Goal: Check status: Check status

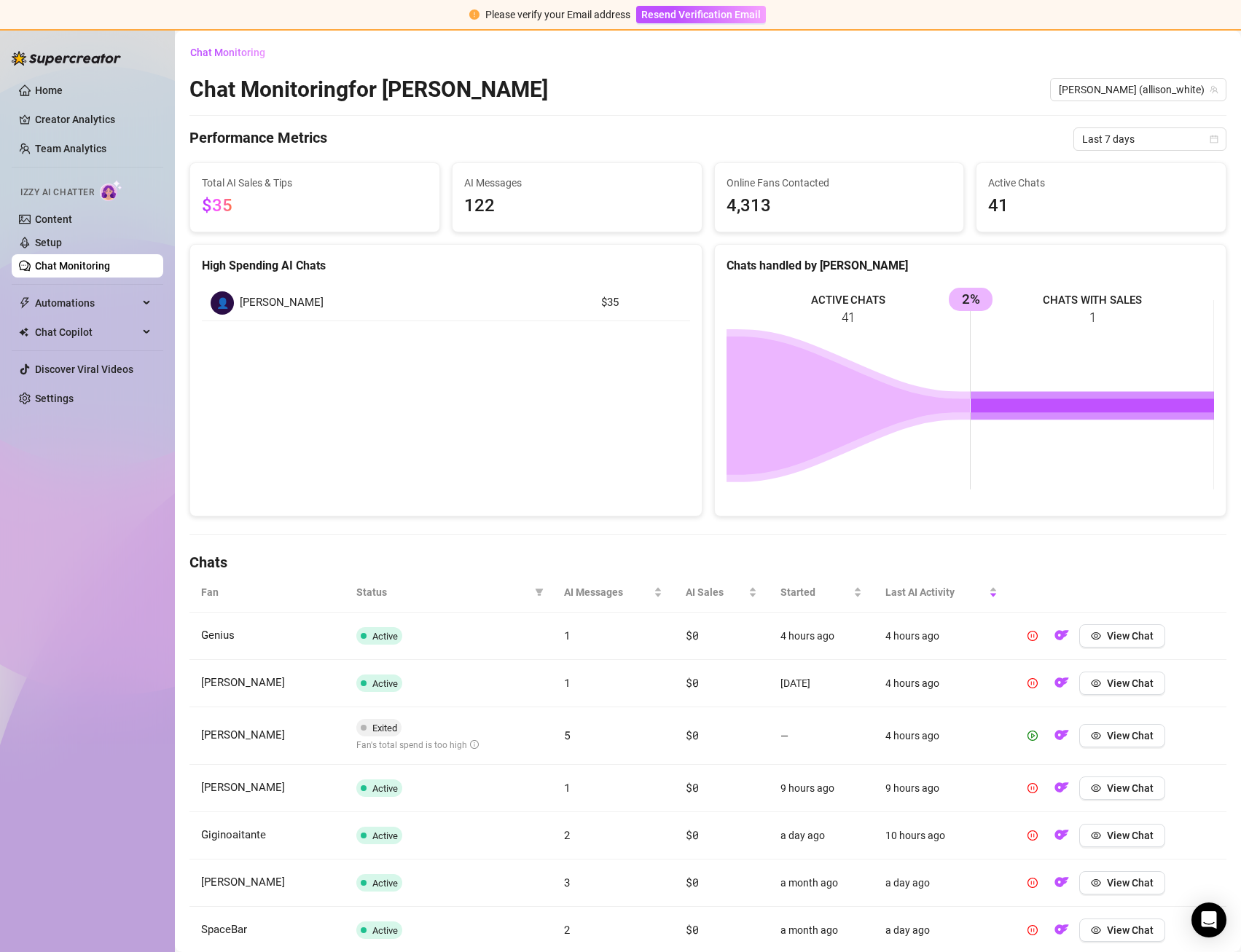
click at [1089, 303] on rect at bounding box center [970, 395] width 488 height 219
click at [1126, 141] on span "Last 7 days" at bounding box center [1150, 139] width 136 height 22
click at [1114, 215] on div "Last 30 days" at bounding box center [1150, 215] width 130 height 16
click at [983, 340] on rect at bounding box center [970, 395] width 488 height 219
click at [969, 270] on div "Chats handled by [PERSON_NAME]" at bounding box center [970, 265] width 488 height 18
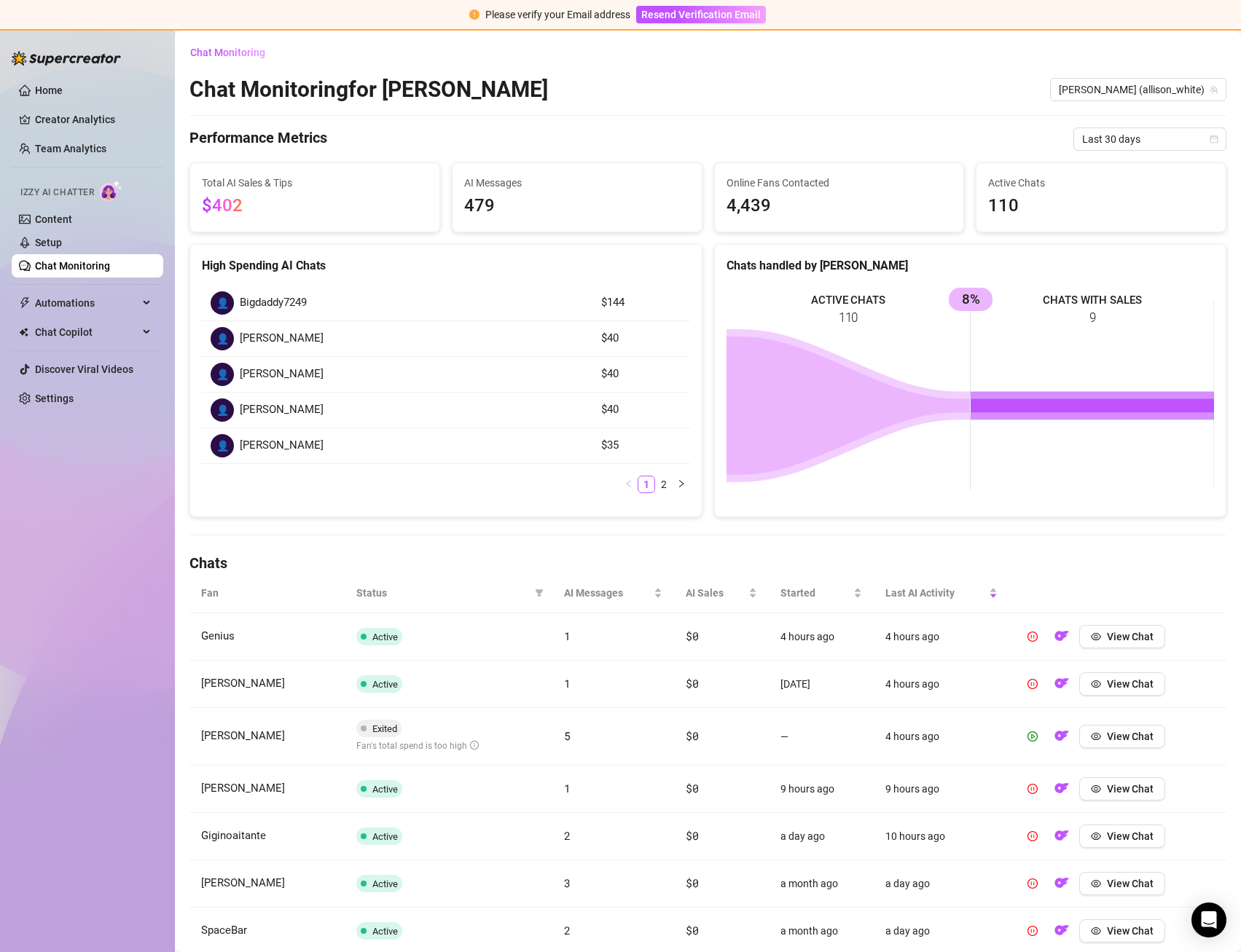
click at [946, 439] on rect at bounding box center [970, 395] width 488 height 219
click at [945, 451] on rect at bounding box center [970, 395] width 488 height 219
click at [1016, 341] on rect at bounding box center [970, 395] width 488 height 219
click at [385, 202] on div "Total AI Sales & Tips $402" at bounding box center [314, 197] width 249 height 68
click at [296, 200] on span "$402" at bounding box center [314, 206] width 226 height 28
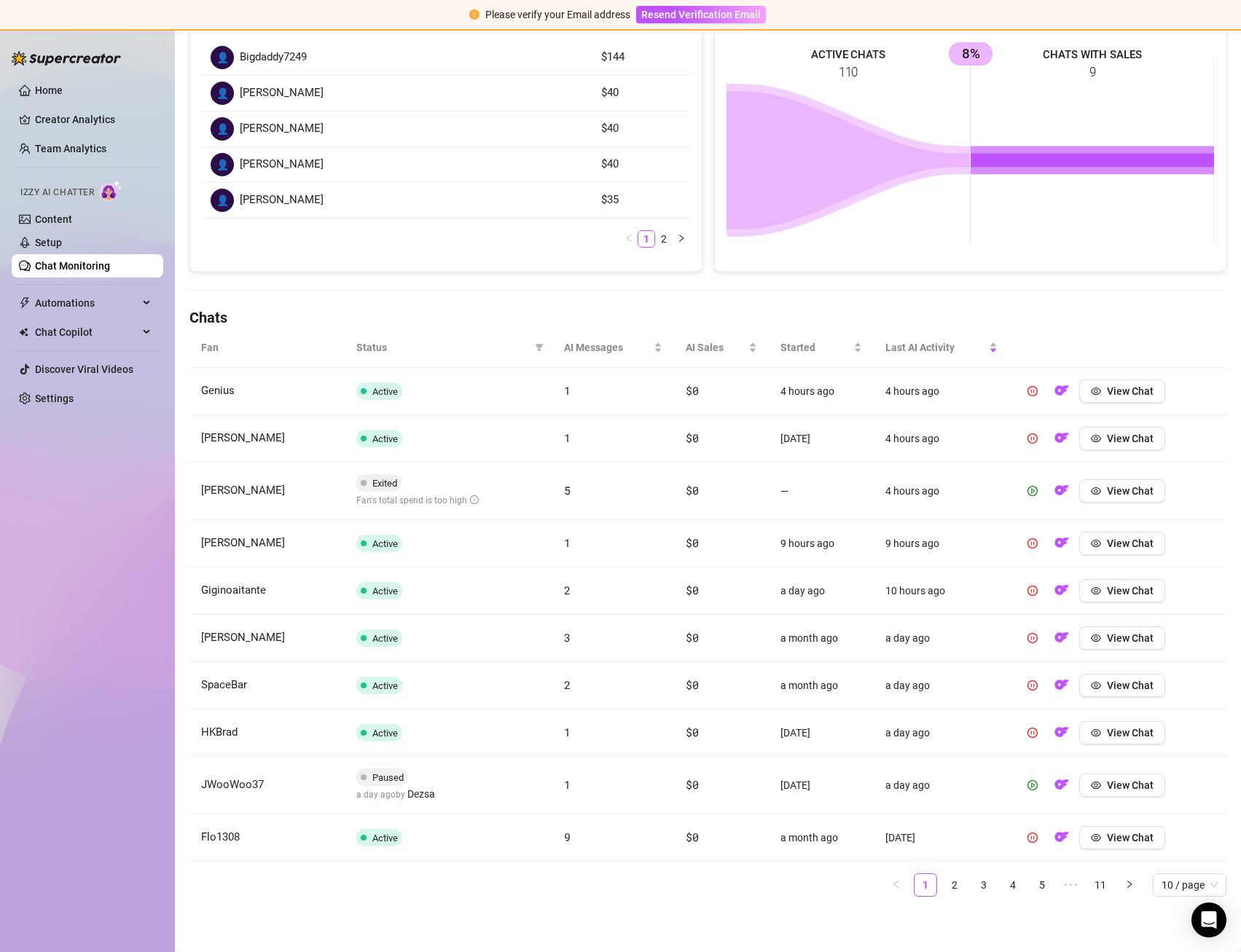
scroll to position [232, 0]
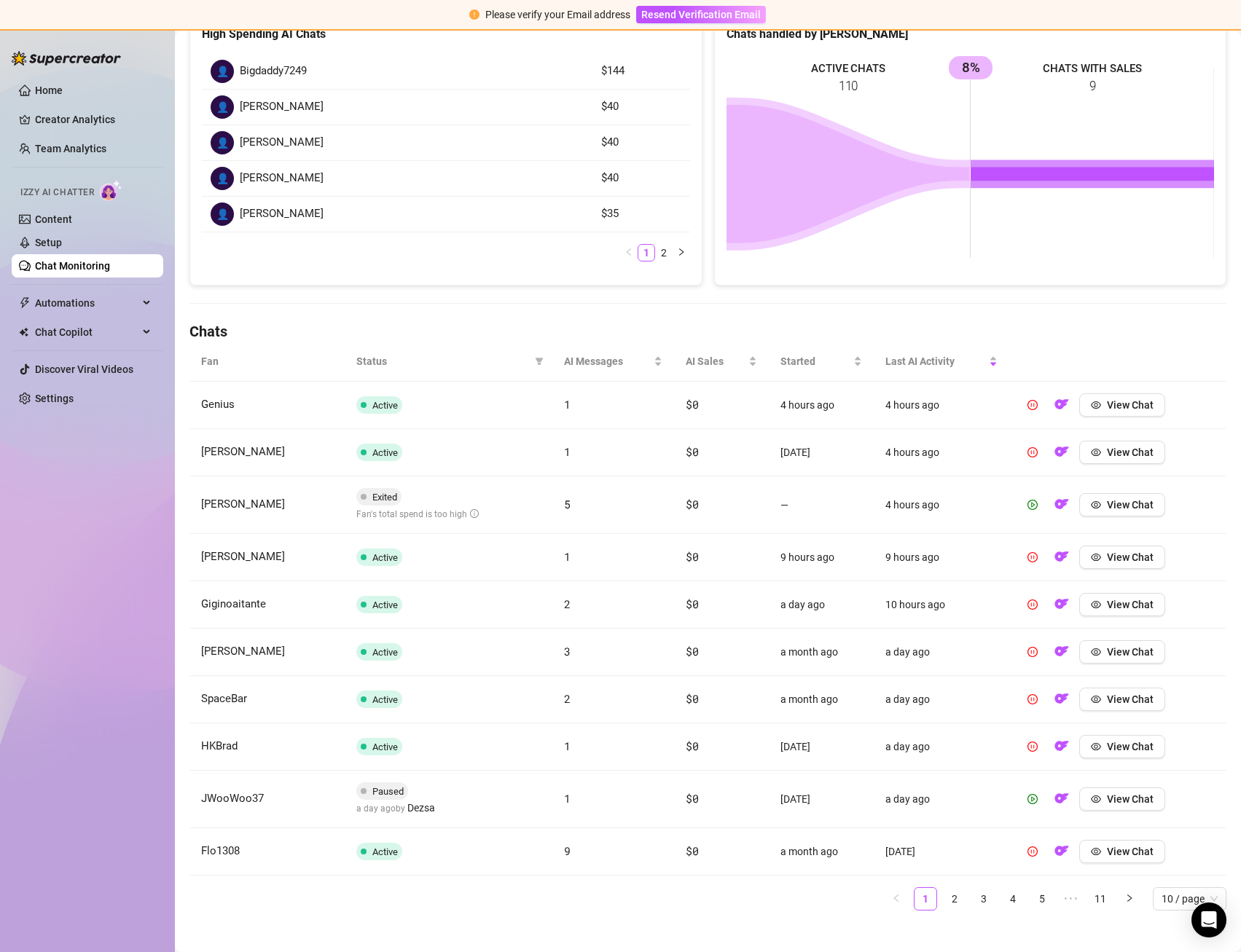
click at [968, 897] on ul "1 2 3 4 5 ••• 11 10 / page" at bounding box center [708, 899] width 1037 height 24
click at [962, 897] on link "2" at bounding box center [955, 899] width 22 height 22
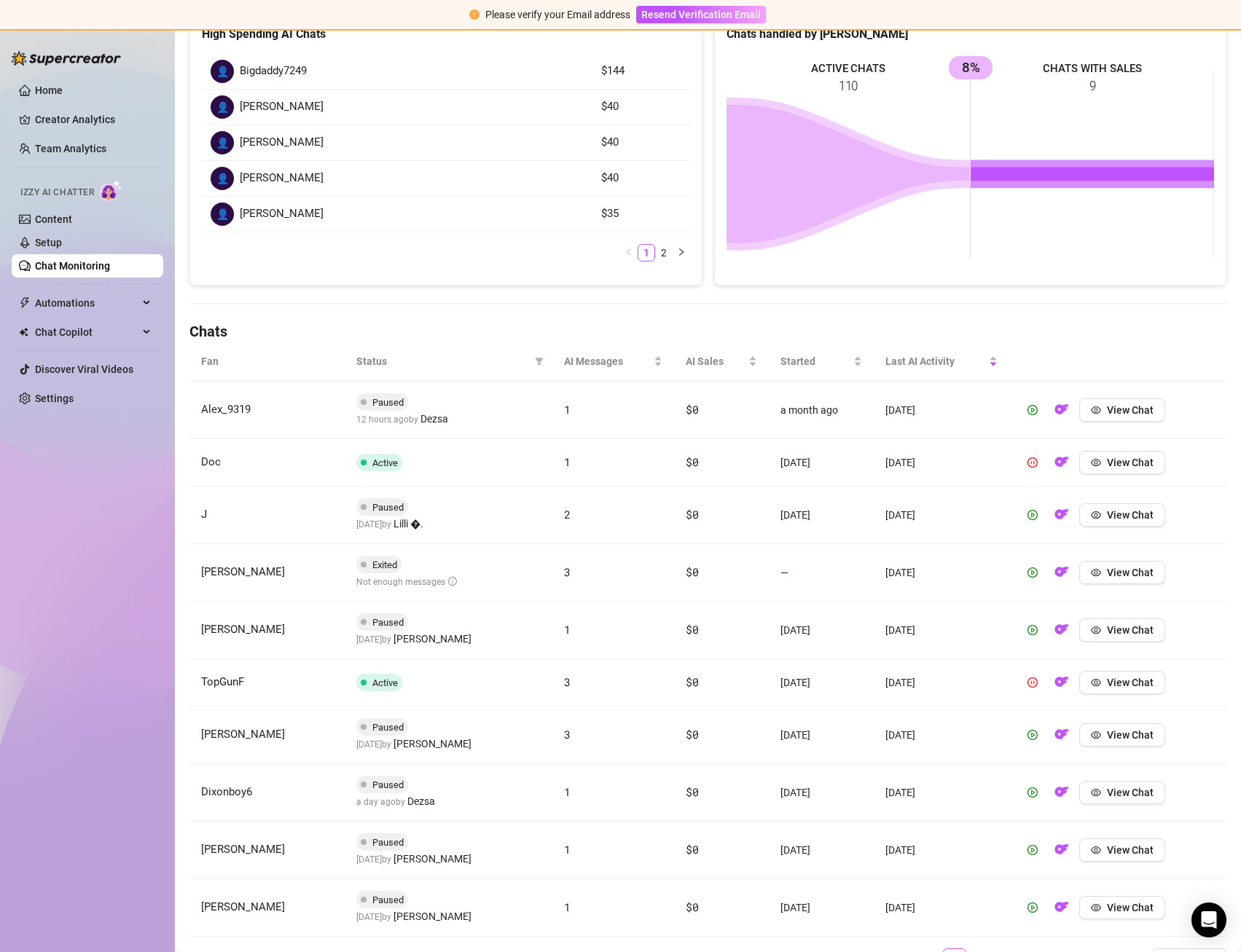
scroll to position [306, 0]
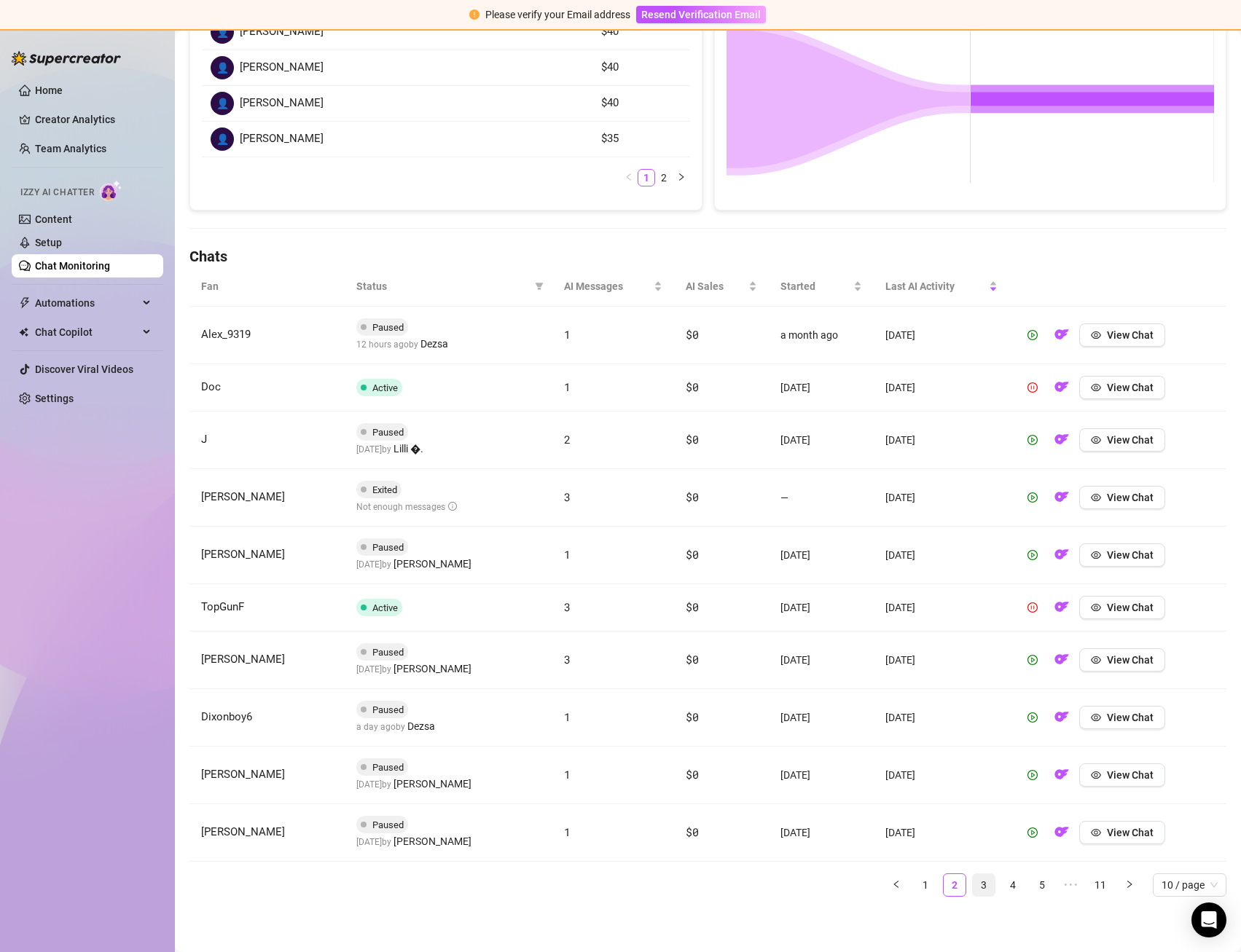
click at [994, 886] on link "3" at bounding box center [984, 885] width 22 height 22
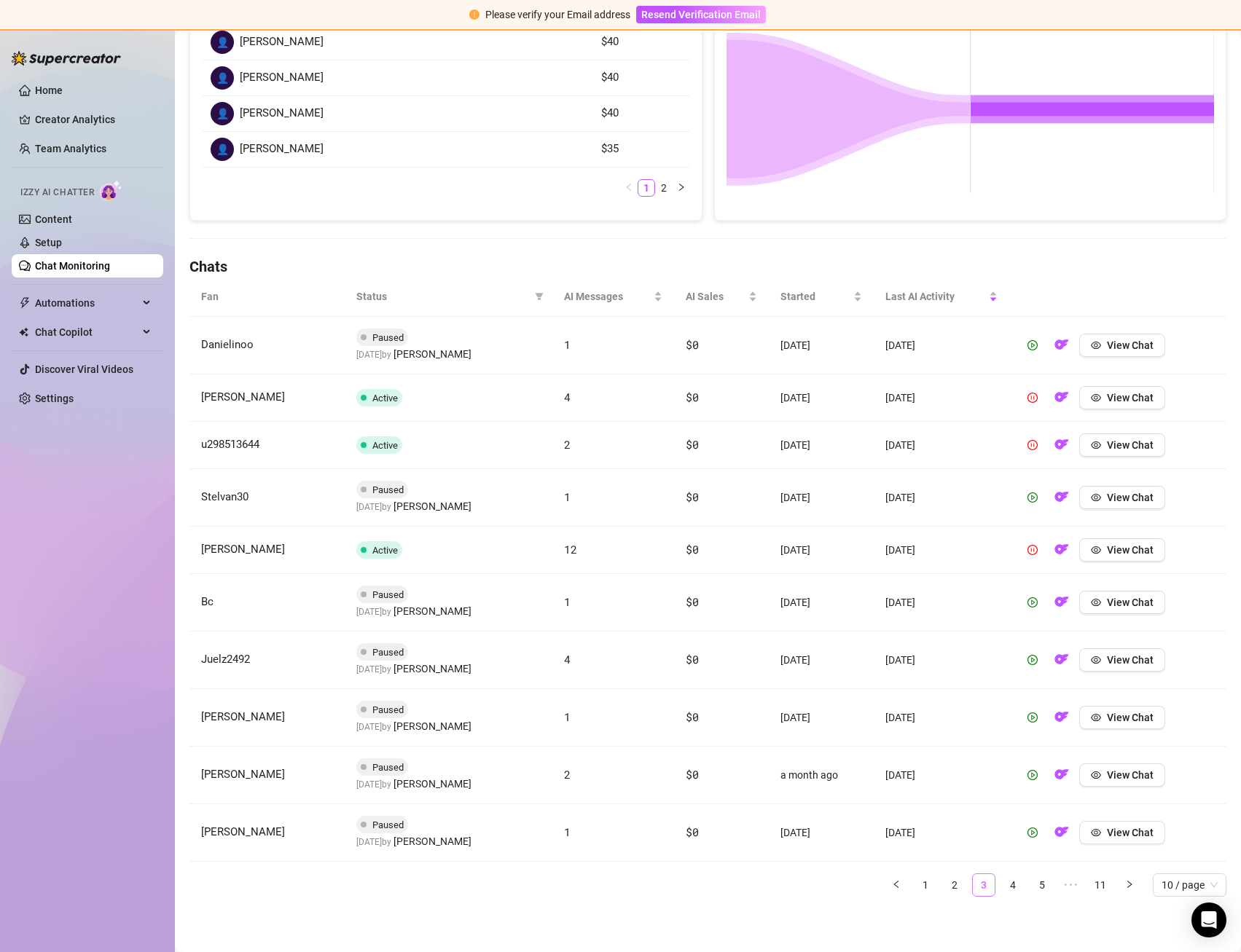
scroll to position [297, 0]
click at [1013, 886] on link "4" at bounding box center [1013, 885] width 22 height 22
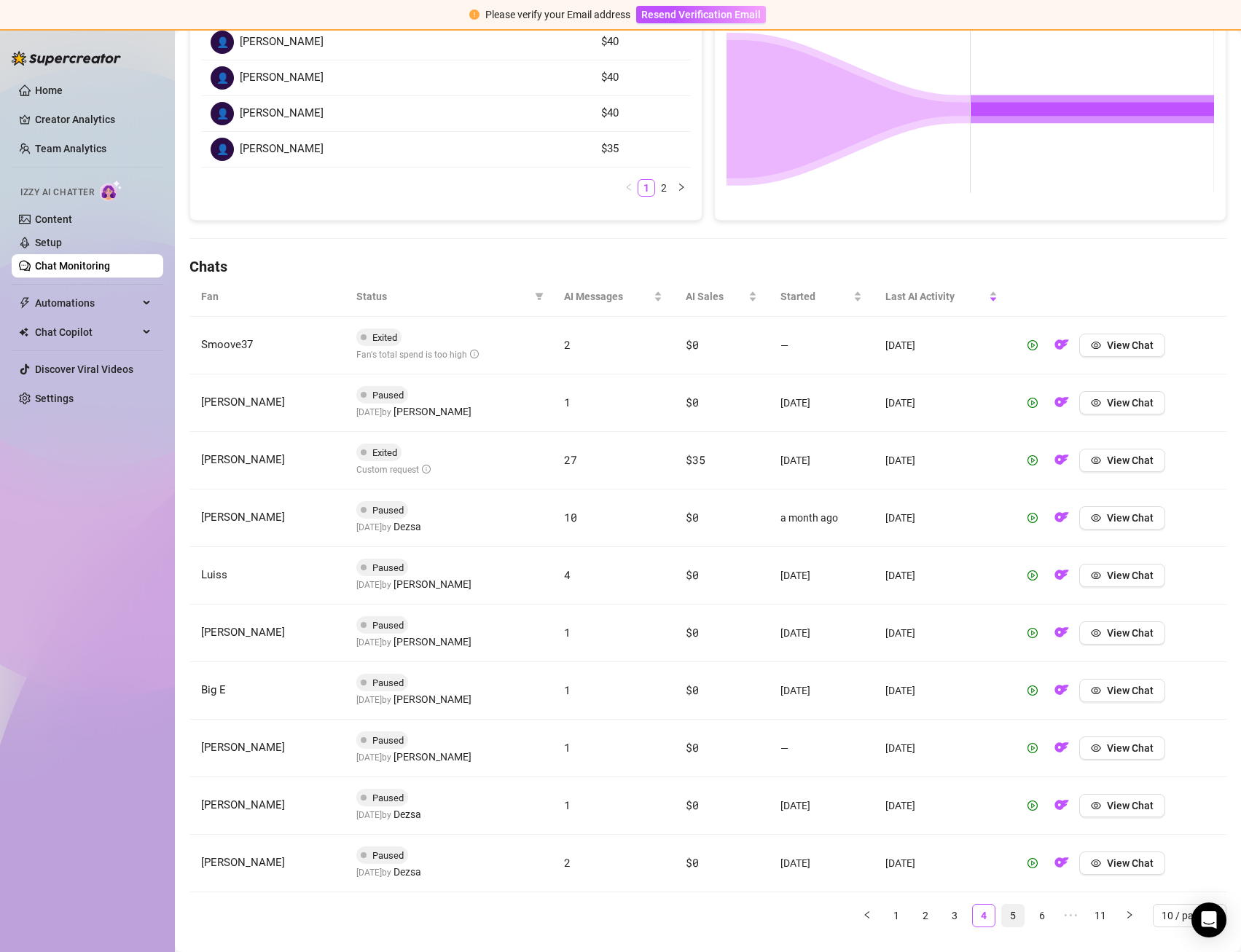
click at [1012, 910] on link "5" at bounding box center [1013, 916] width 22 height 22
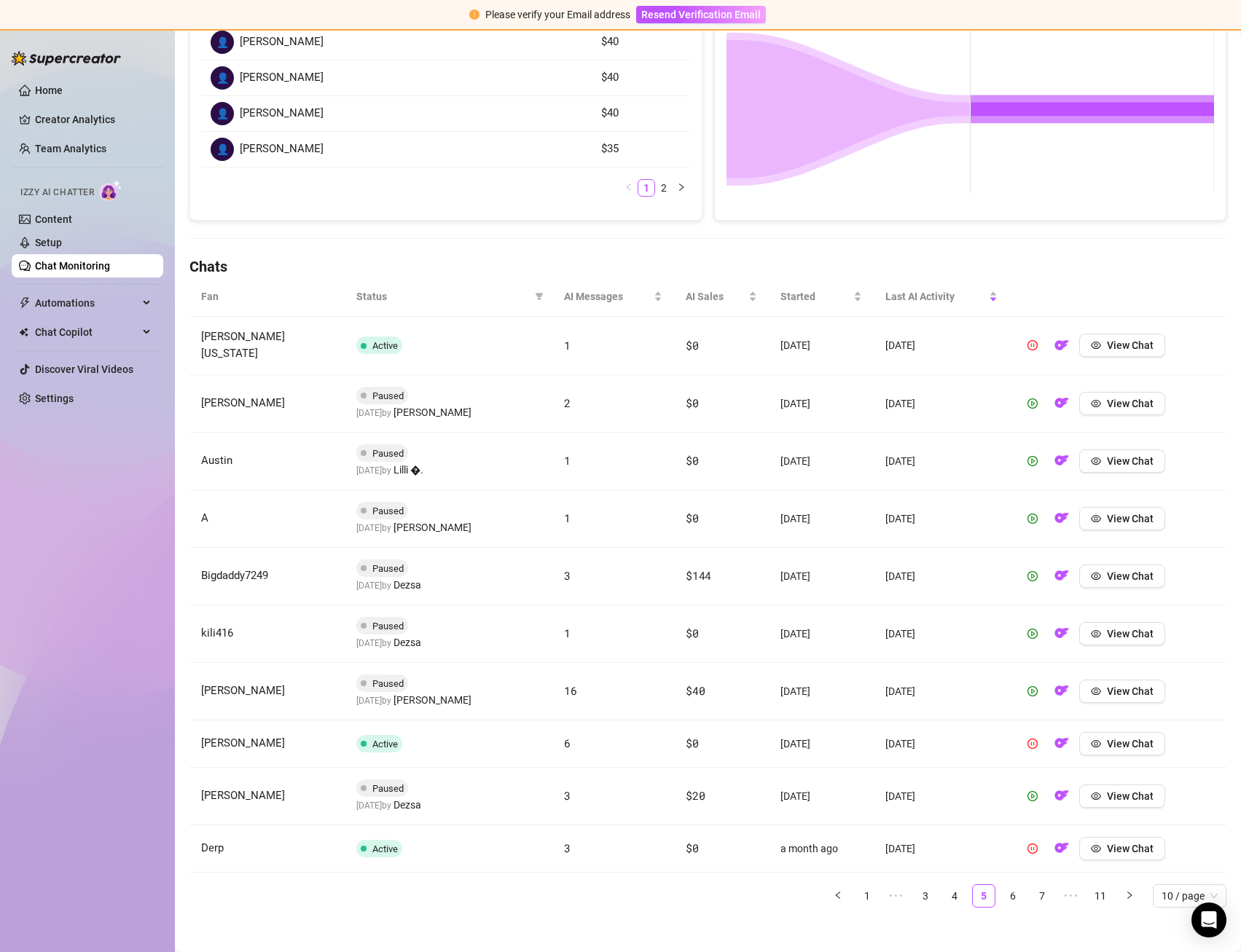
click at [495, 788] on td "Paused [DATE] by [PERSON_NAME]" at bounding box center [449, 797] width 208 height 57
click at [1100, 794] on button "View Chat" at bounding box center [1122, 796] width 86 height 24
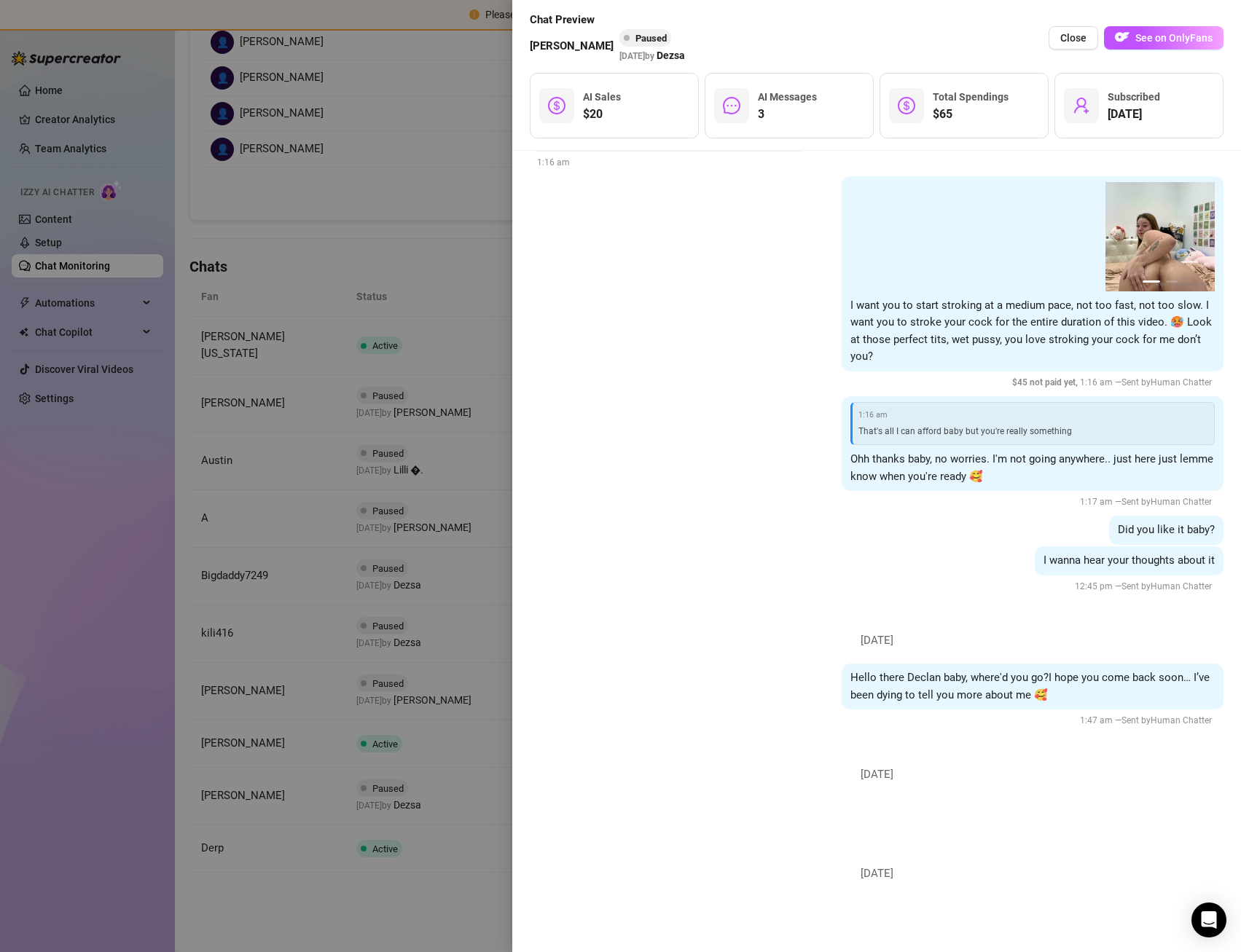
scroll to position [1597, 0]
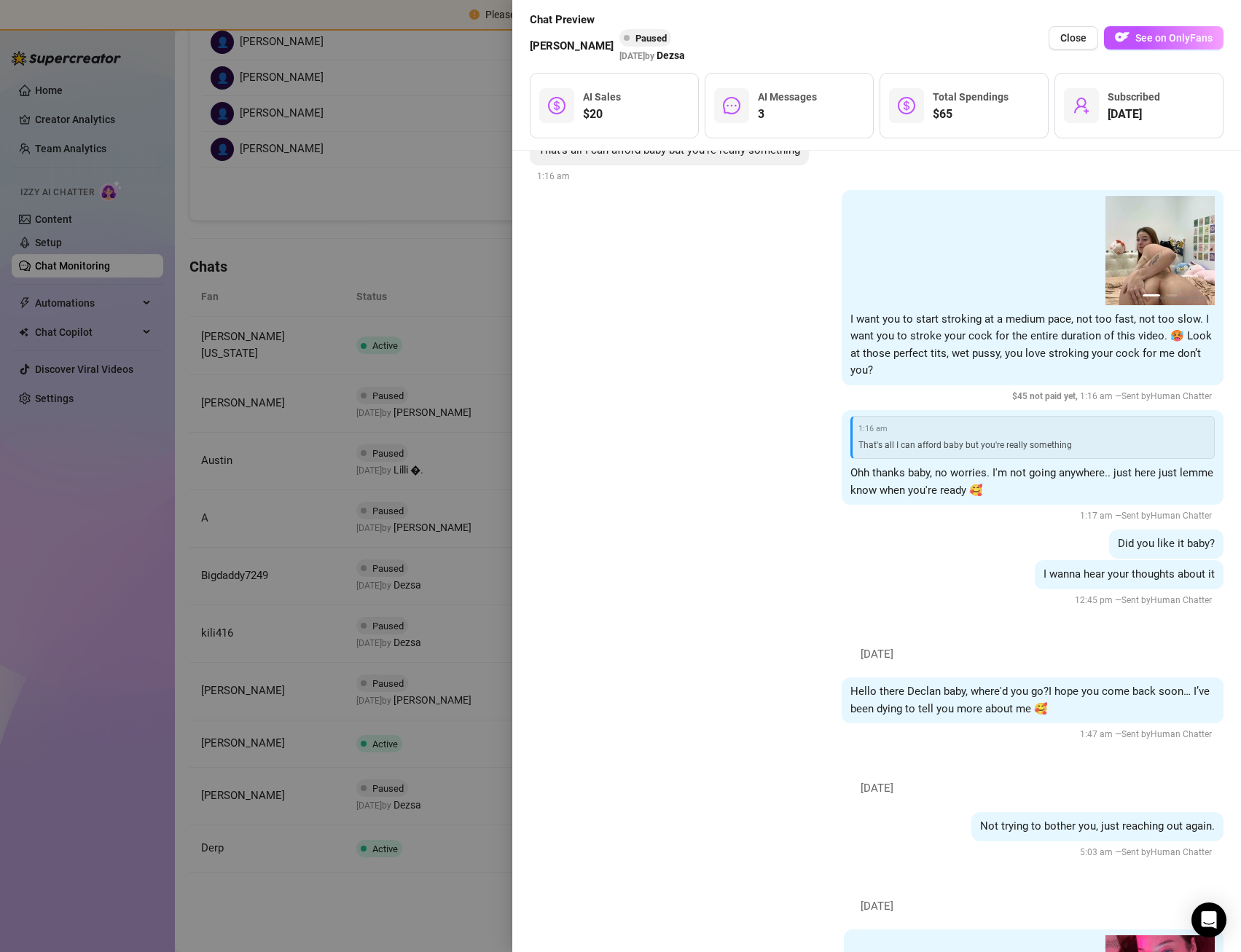
click at [231, 587] on div at bounding box center [620, 476] width 1241 height 952
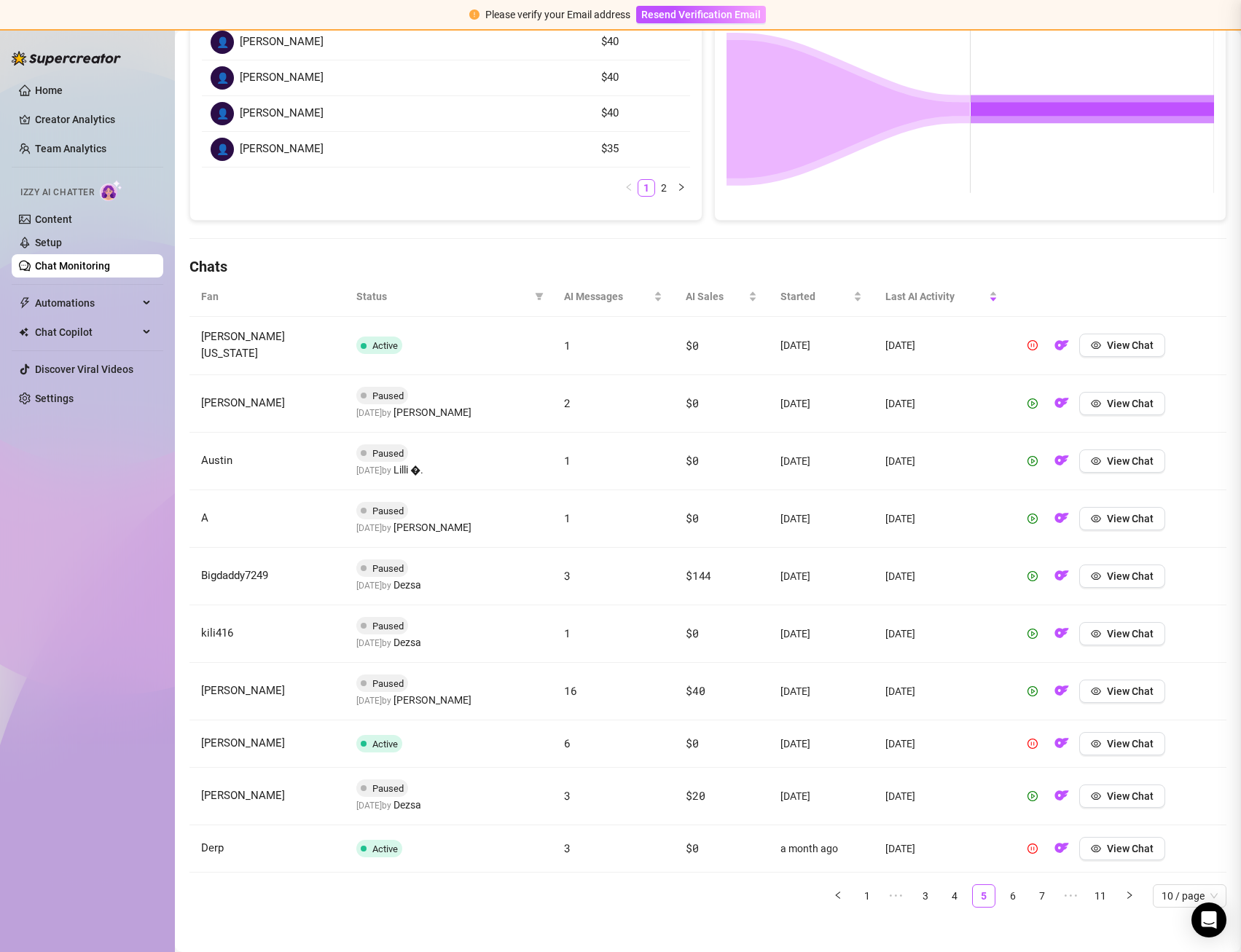
scroll to position [0, 0]
